Goal: Information Seeking & Learning: Find specific page/section

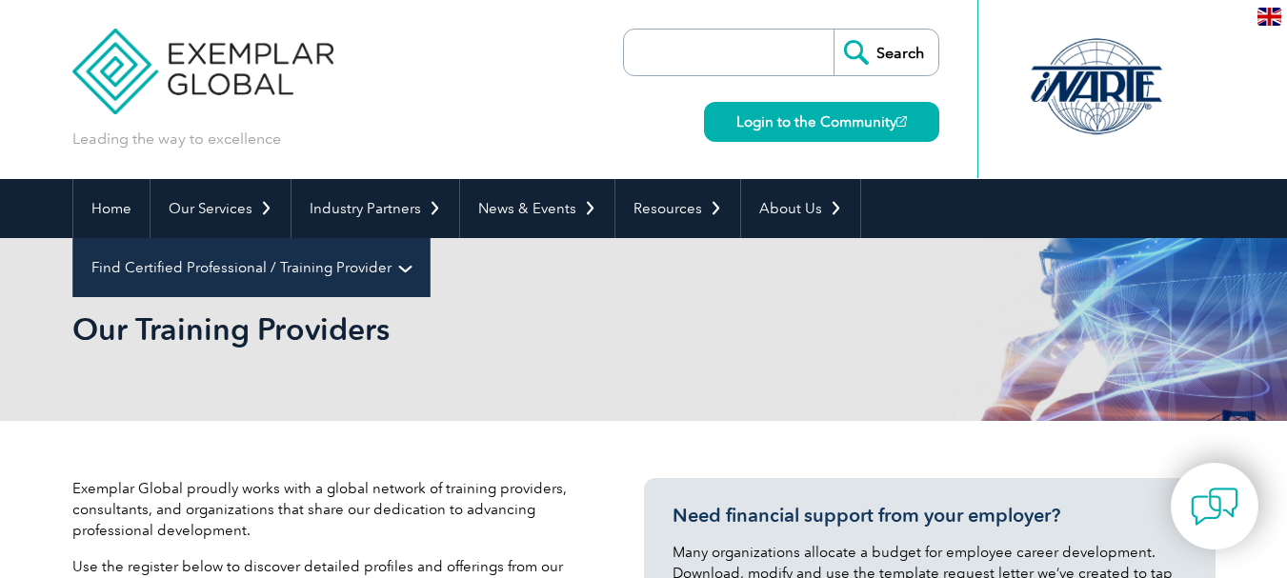
click at [429, 238] on link "Find Certified Professional / Training Provider" at bounding box center [251, 267] width 356 height 59
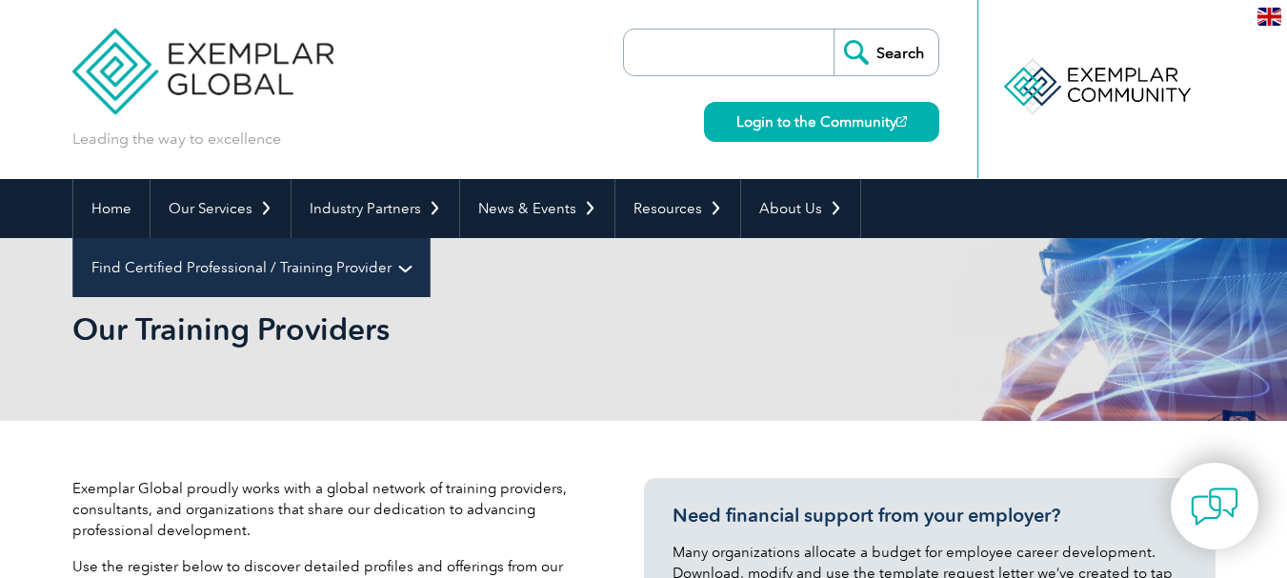
click at [429, 238] on link "Find Certified Professional / Training Provider" at bounding box center [251, 267] width 356 height 59
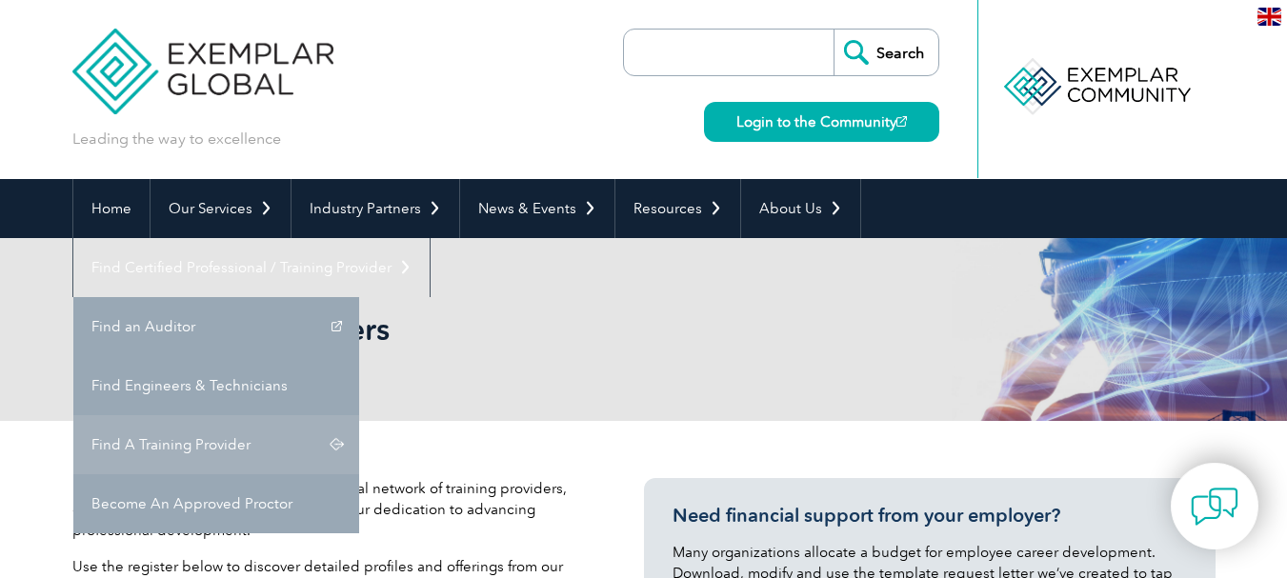
click at [359, 415] on link "Find A Training Provider" at bounding box center [216, 444] width 286 height 59
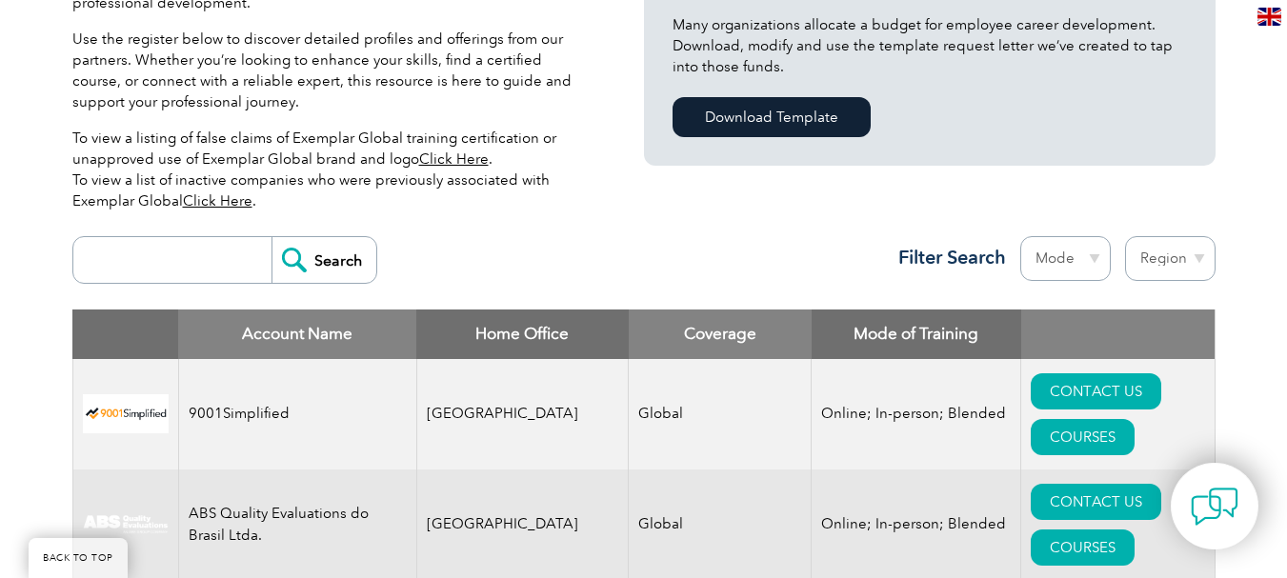
scroll to position [569, 0]
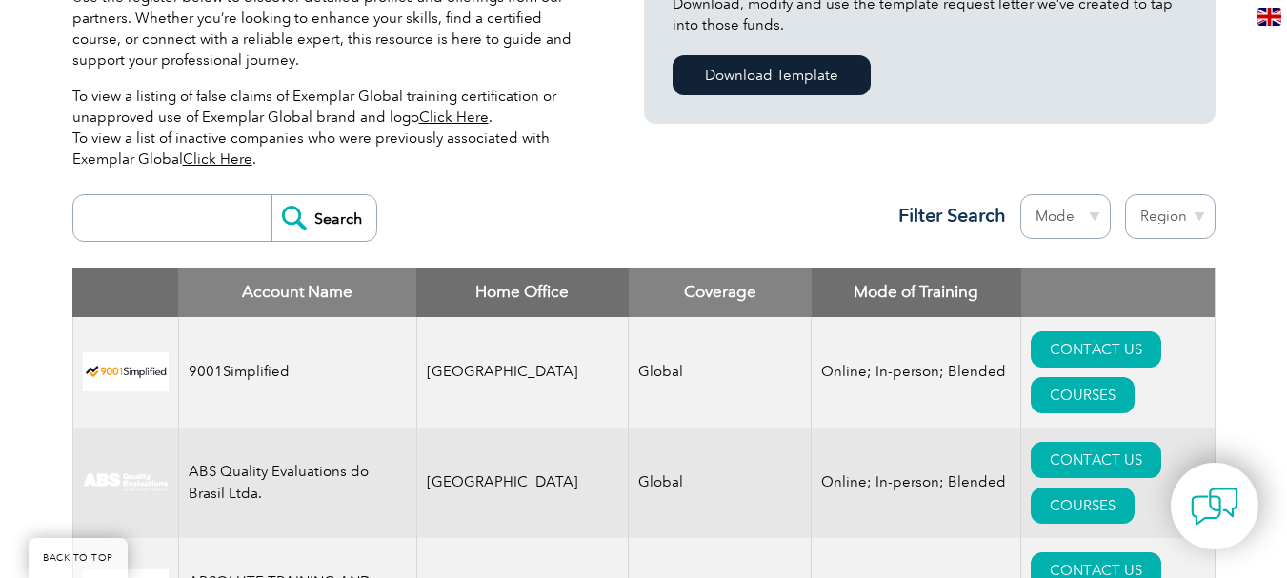
click at [1151, 210] on select "Region [GEOGRAPHIC_DATA] [GEOGRAPHIC_DATA] [GEOGRAPHIC_DATA] [GEOGRAPHIC_DATA] …" at bounding box center [1170, 216] width 90 height 45
select select "[GEOGRAPHIC_DATA]"
click at [1125, 194] on select "Region [GEOGRAPHIC_DATA] [GEOGRAPHIC_DATA] [GEOGRAPHIC_DATA] [GEOGRAPHIC_DATA] …" at bounding box center [1170, 216] width 90 height 45
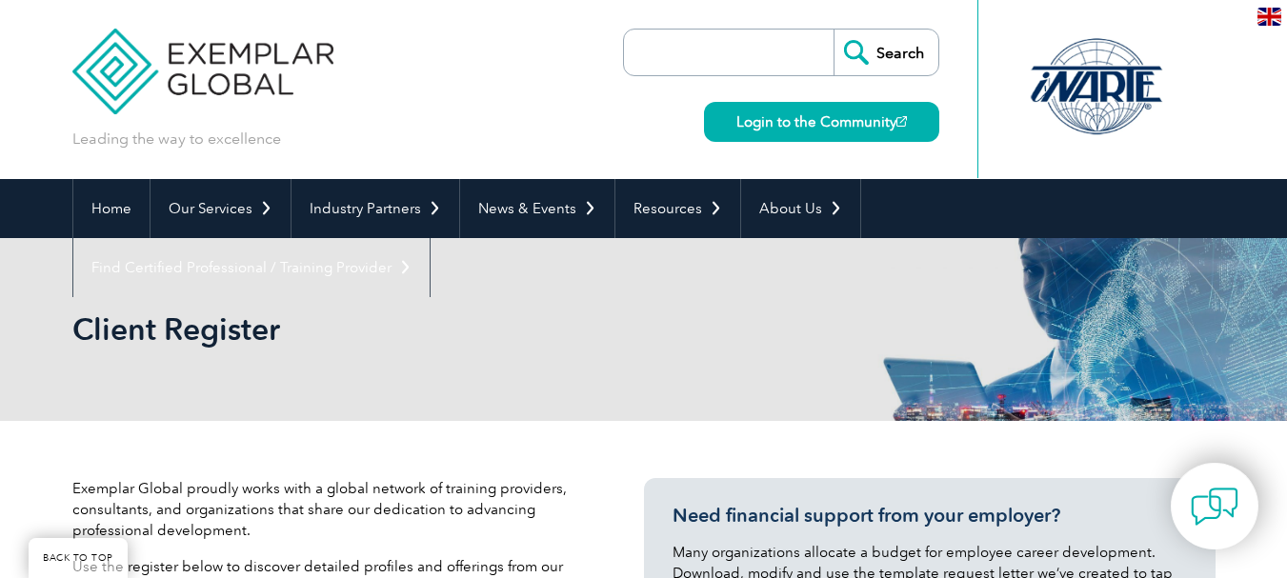
select select "[GEOGRAPHIC_DATA]"
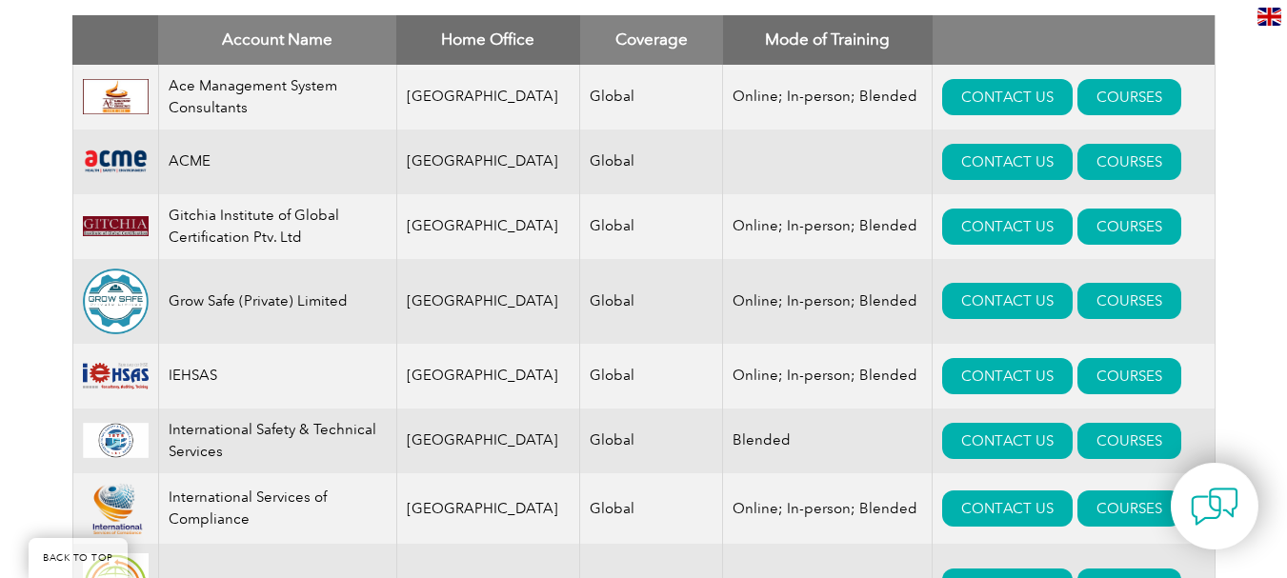
scroll to position [826, 0]
